Goal: Task Accomplishment & Management: Use online tool/utility

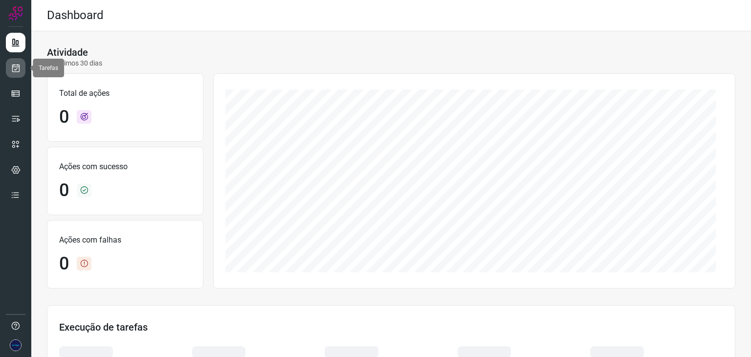
click at [14, 69] on icon at bounding box center [16, 68] width 10 height 10
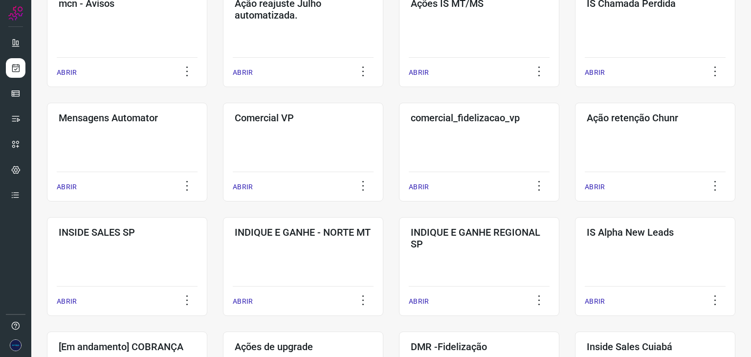
scroll to position [196, 0]
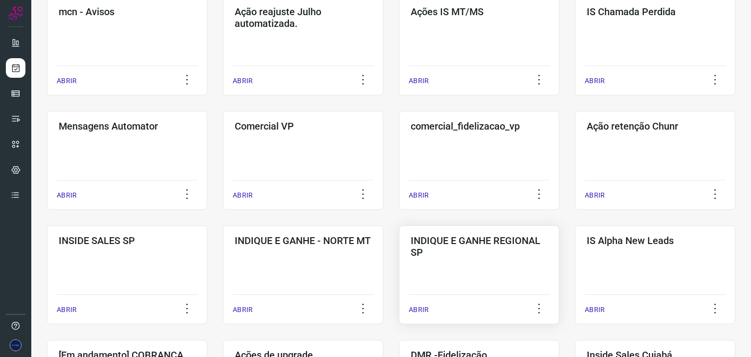
click at [413, 309] on p "ABRIR" at bounding box center [419, 310] width 20 height 10
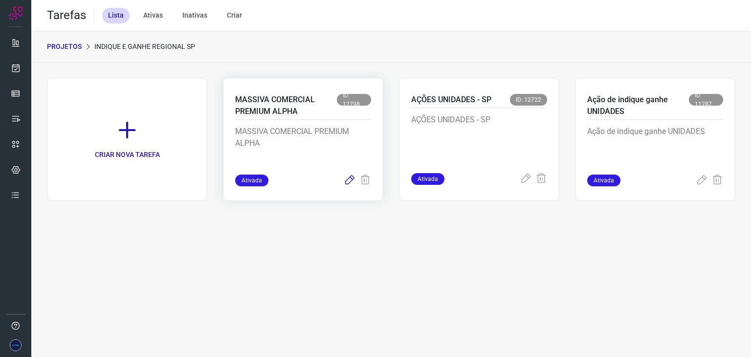
click at [348, 181] on icon at bounding box center [350, 181] width 12 height 12
